Goal: Navigation & Orientation: Find specific page/section

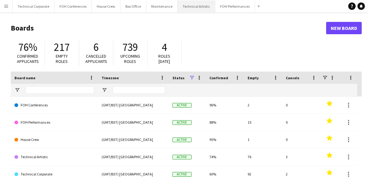
click at [190, 4] on button "Technical Artistic Close" at bounding box center [197, 6] width 38 height 12
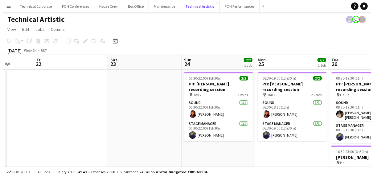
scroll to position [0, 193]
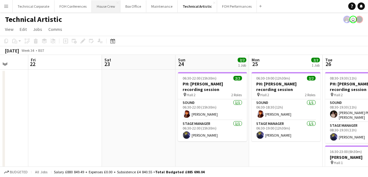
click at [105, 7] on button "House Crew Close" at bounding box center [106, 6] width 29 height 12
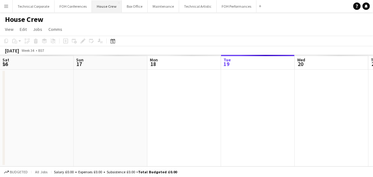
scroll to position [0, 147]
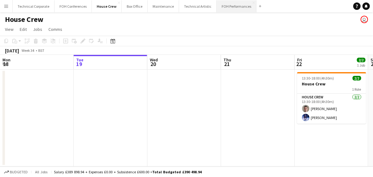
click at [229, 10] on button "FOH Performances Close" at bounding box center [237, 6] width 40 height 12
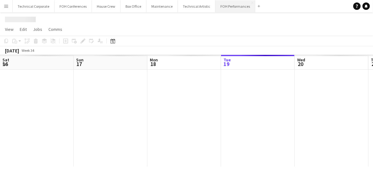
scroll to position [0, 147]
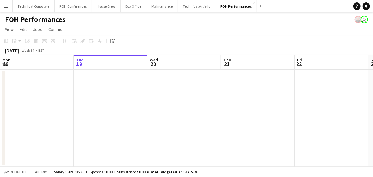
click at [221, 25] on app-page-menu "View Day view expanded Day view collapsed Month view Date picker Jump to [DATE]…" at bounding box center [186, 30] width 373 height 12
click at [103, 5] on button "House Crew Close" at bounding box center [106, 6] width 29 height 12
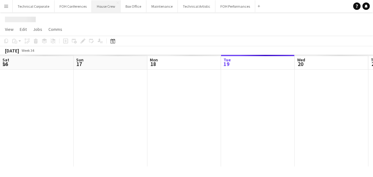
scroll to position [0, 147]
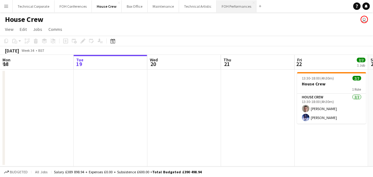
click at [227, 6] on button "FOH Performances Close" at bounding box center [237, 6] width 40 height 12
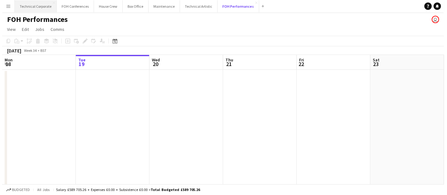
scroll to position [0, 147]
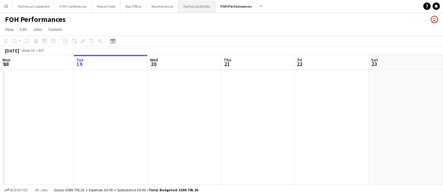
click at [190, 3] on button "Technical Artistic Close" at bounding box center [197, 6] width 38 height 12
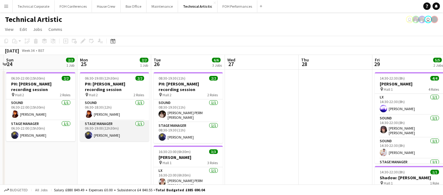
scroll to position [0, 291]
